Goal: Check status

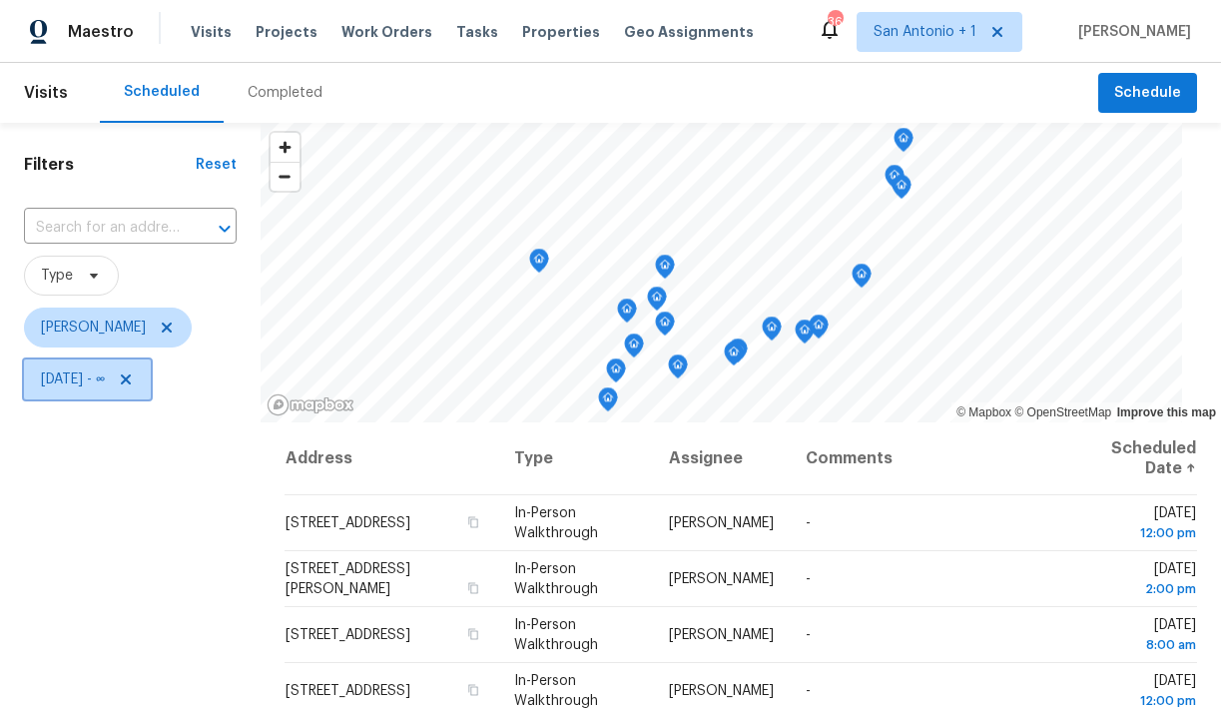
click at [134, 375] on icon at bounding box center [126, 379] width 16 height 16
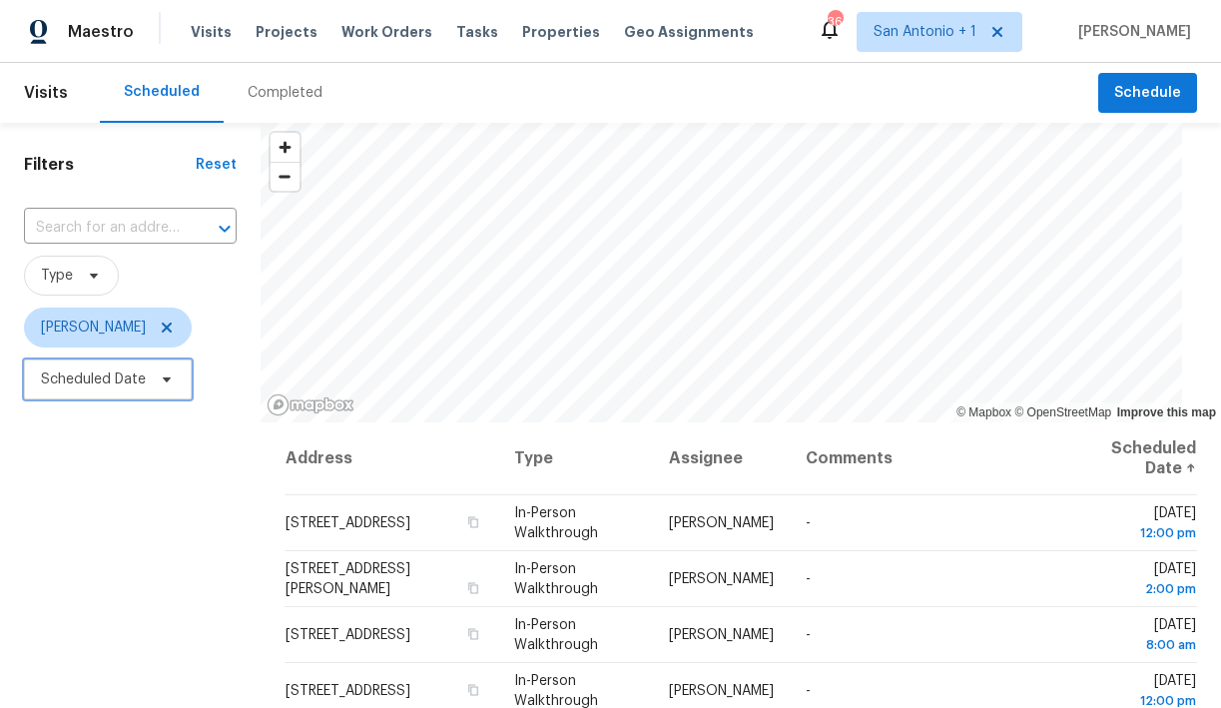
click at [138, 383] on span "Scheduled Date" at bounding box center [93, 379] width 105 height 20
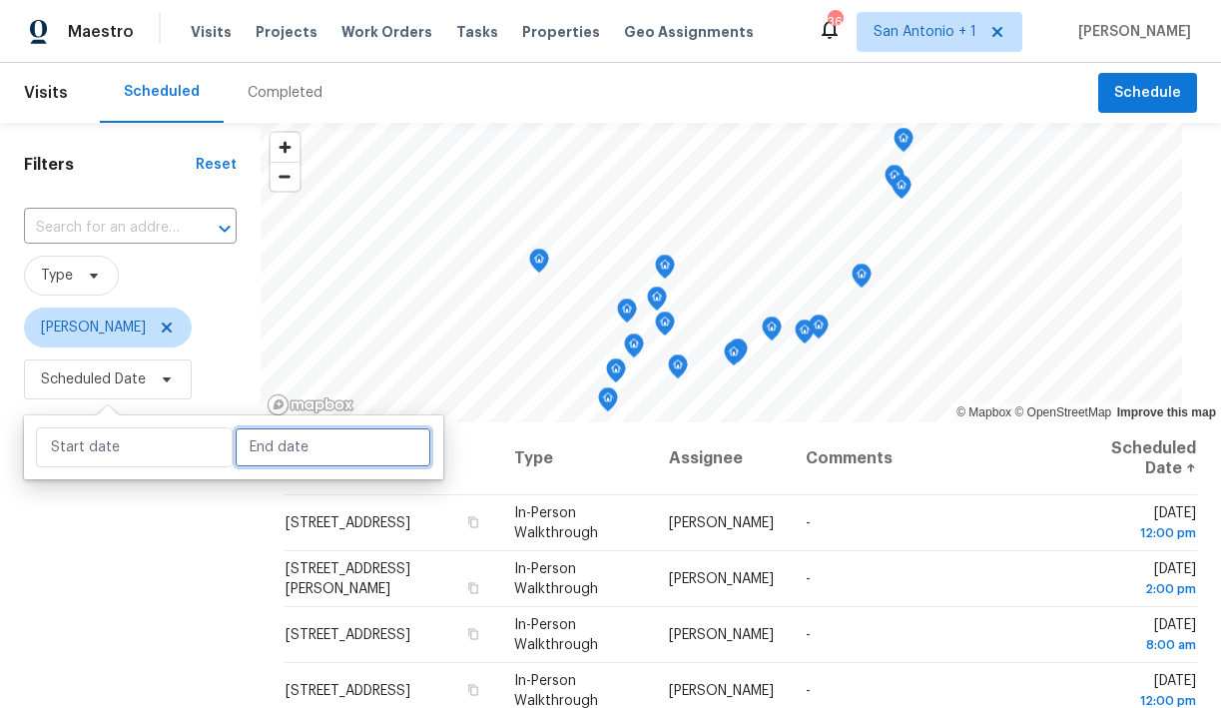
select select "8"
select select "2025"
select select "9"
select select "2025"
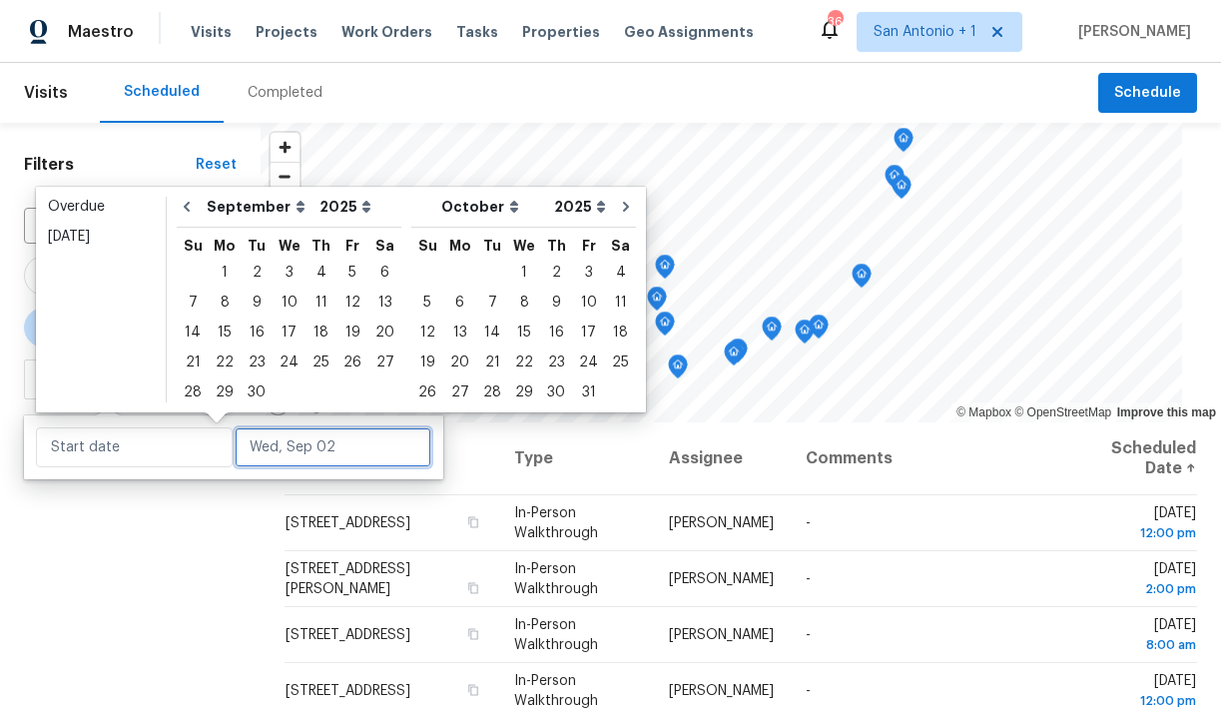
click at [246, 449] on input "text" at bounding box center [333, 447] width 197 height 40
type input "[DATE]"
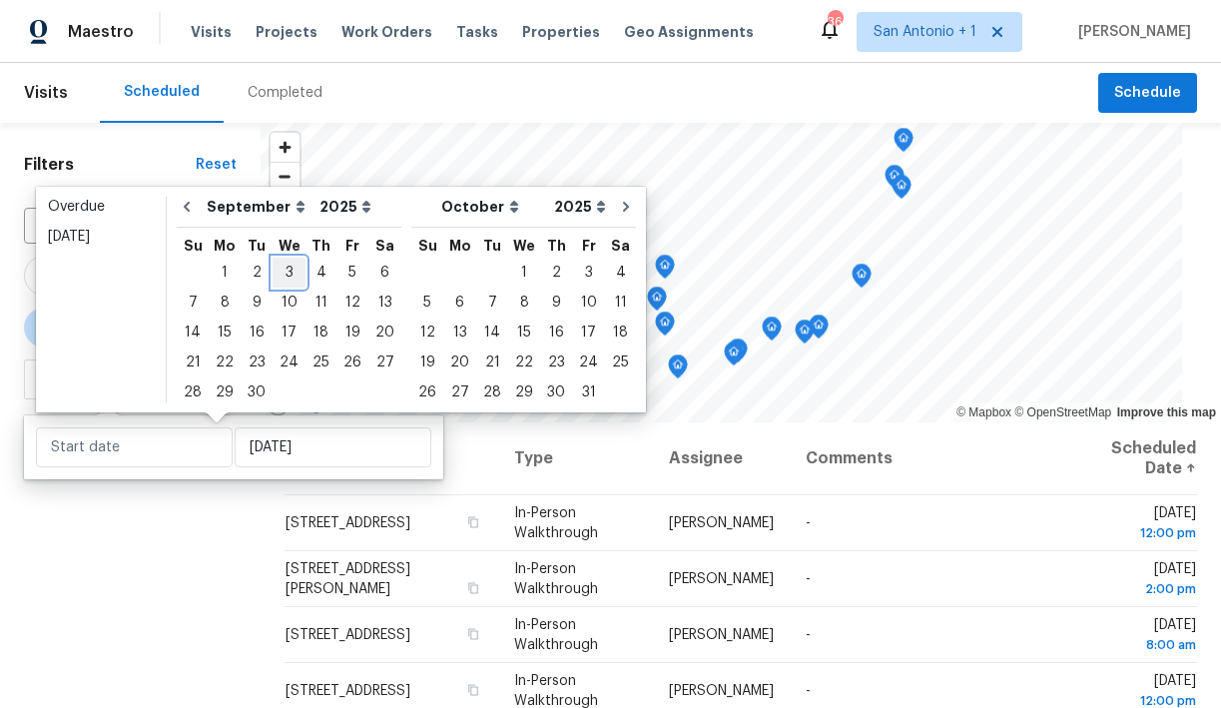
click at [282, 267] on div "3" at bounding box center [289, 273] width 33 height 28
type input "[DATE]"
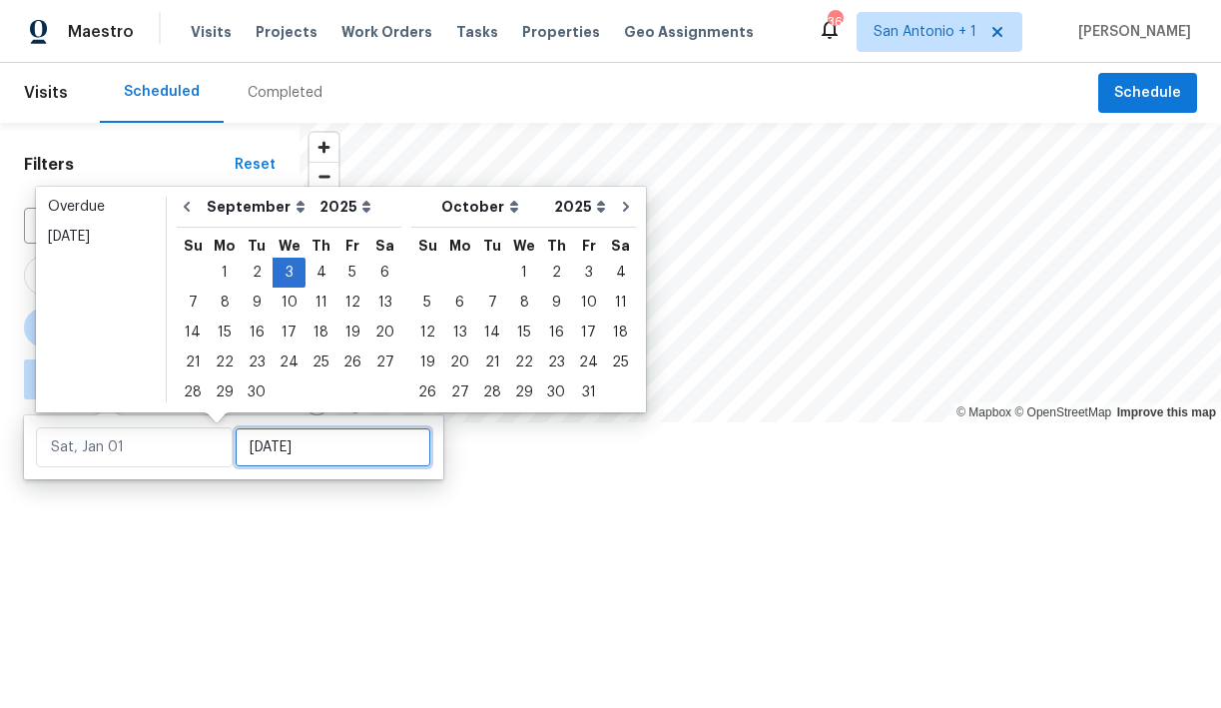
type input "[DATE]"
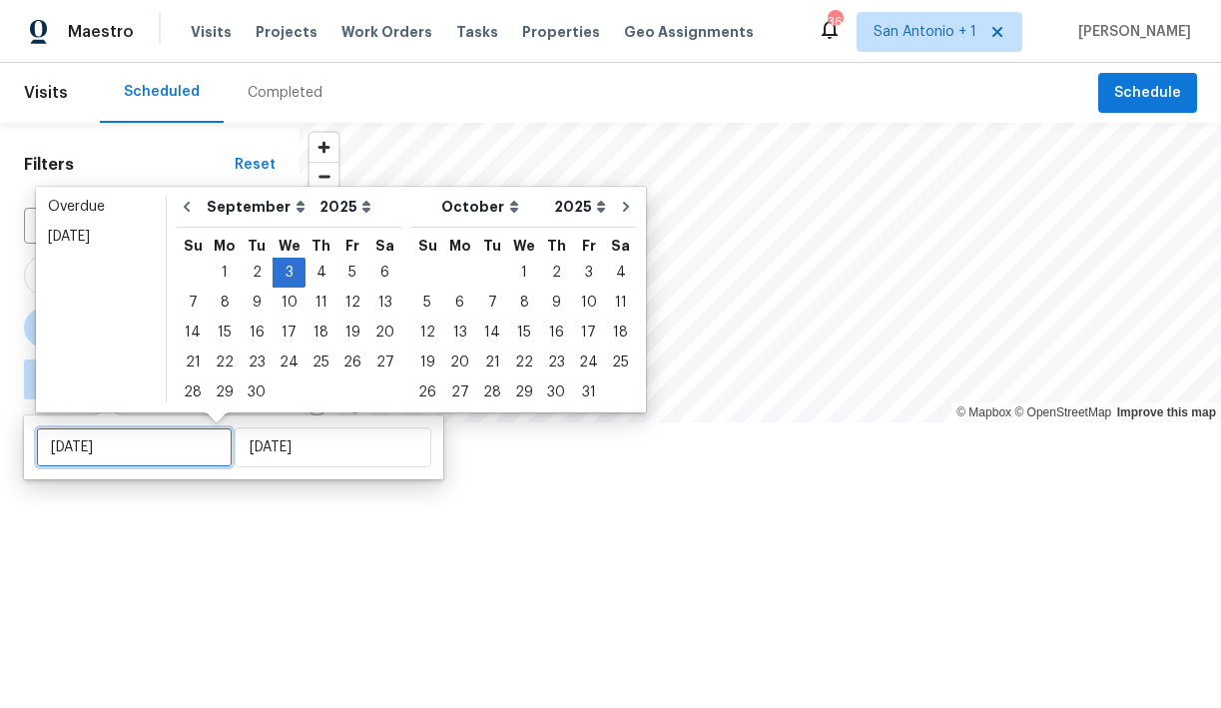
type input "[DATE]"
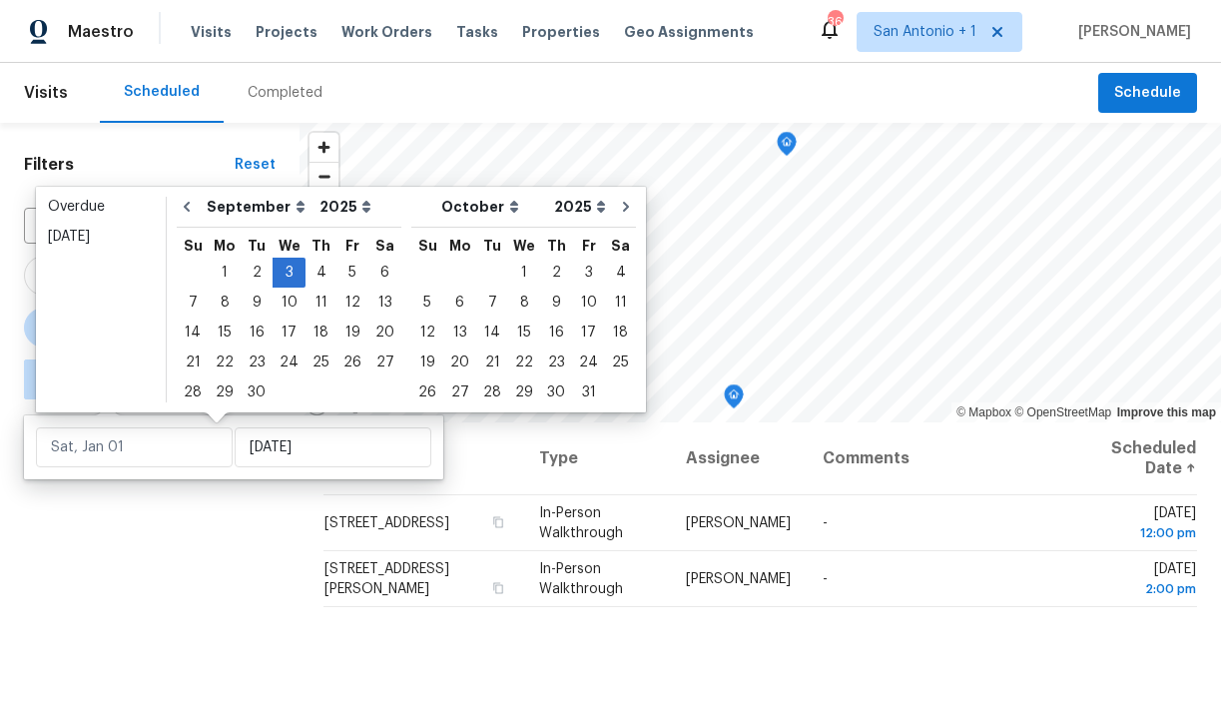
click at [235, 536] on div "Filters Reset ​ Type [PERSON_NAME] ∞ - [DATE]" at bounding box center [150, 556] width 300 height 866
